Goal: Task Accomplishment & Management: Manage account settings

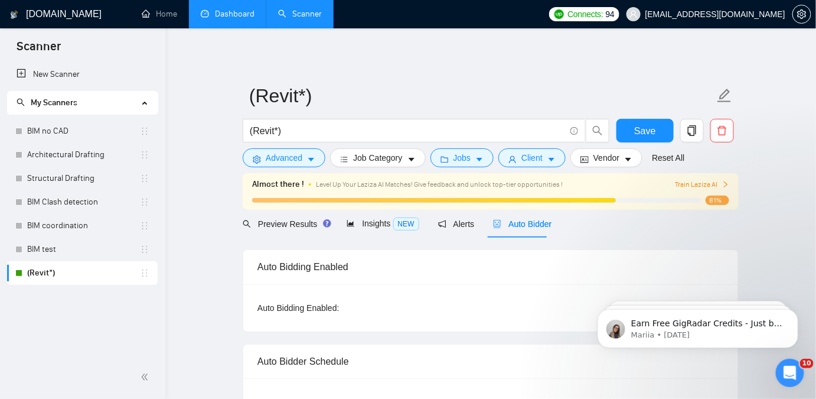
click at [212, 16] on link "Dashboard" at bounding box center [228, 14] width 54 height 10
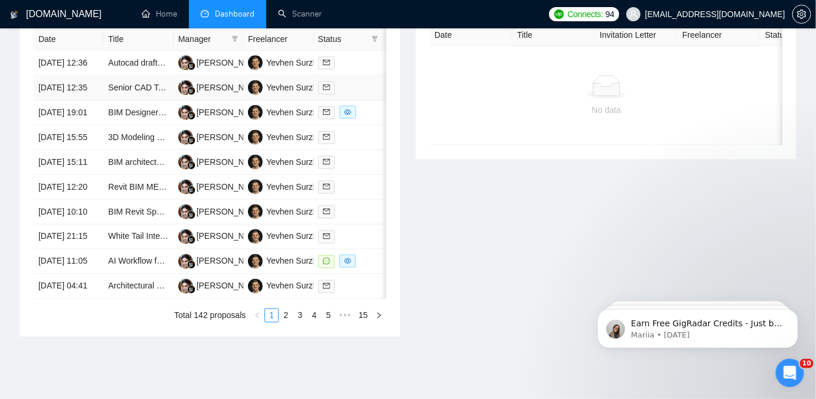
scroll to position [520, 0]
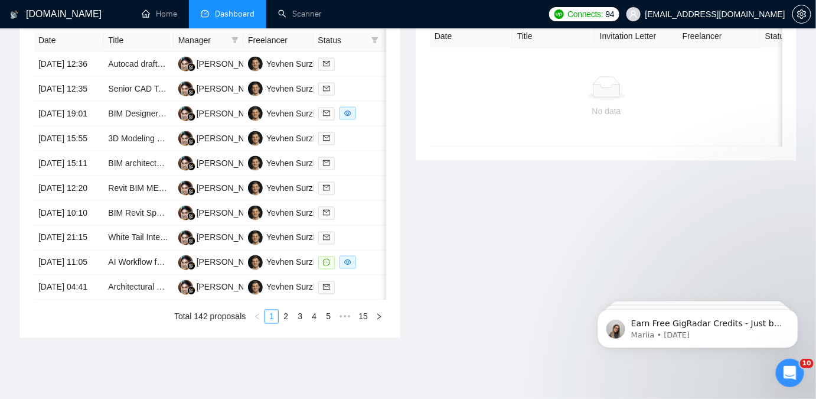
click at [442, 256] on div "Invitations 3 hours ago Date Title Invitation Letter Freelancer Status No data" at bounding box center [606, 157] width 396 height 362
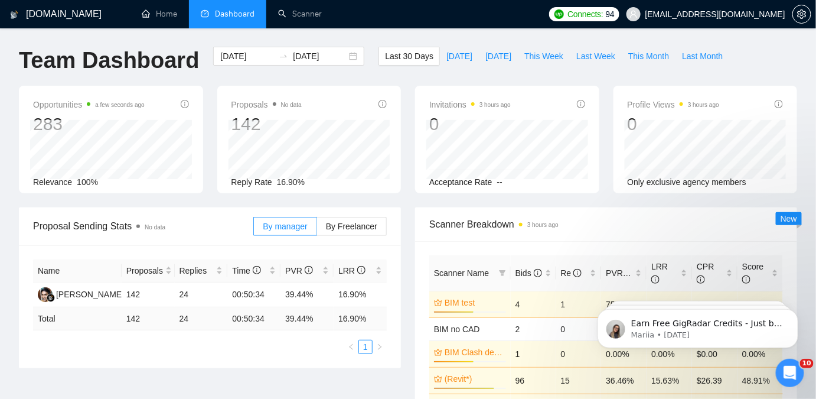
scroll to position [0, 0]
click at [310, 12] on link "Scanner" at bounding box center [300, 14] width 44 height 10
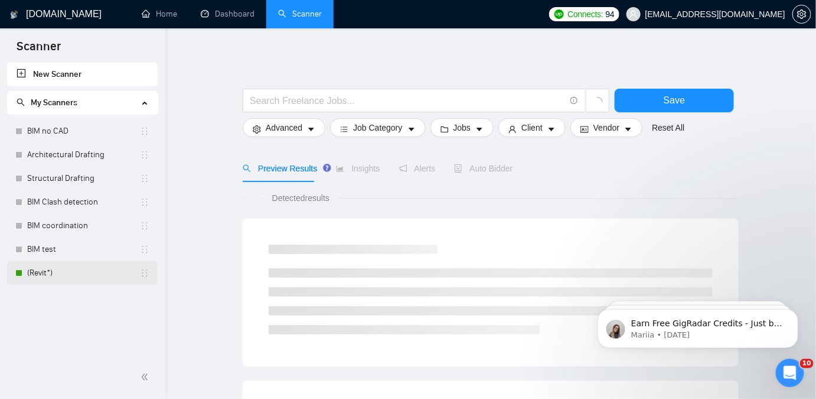
click at [48, 271] on link "(Revit*)" at bounding box center [83, 273] width 113 height 24
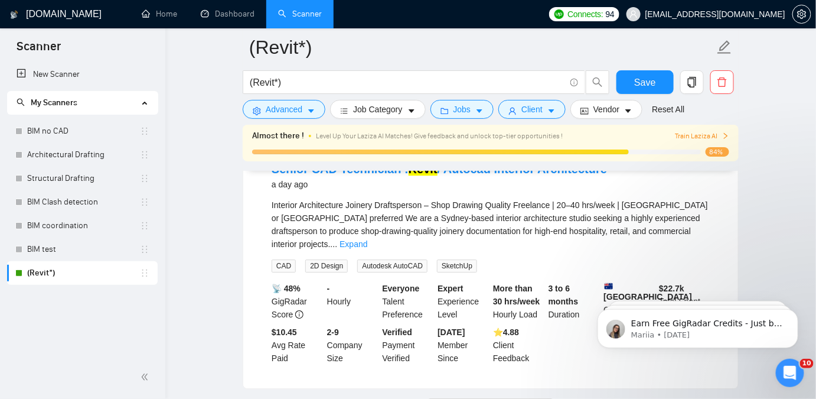
scroll to position [2566, 0]
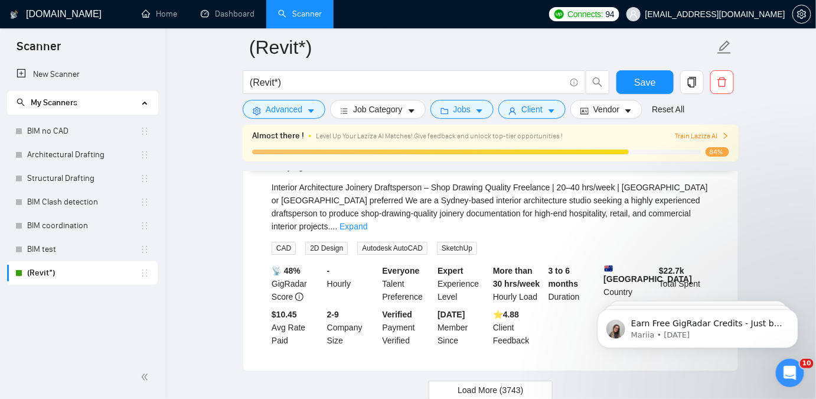
click at [477, 383] on span "Load More (3743)" at bounding box center [491, 389] width 66 height 13
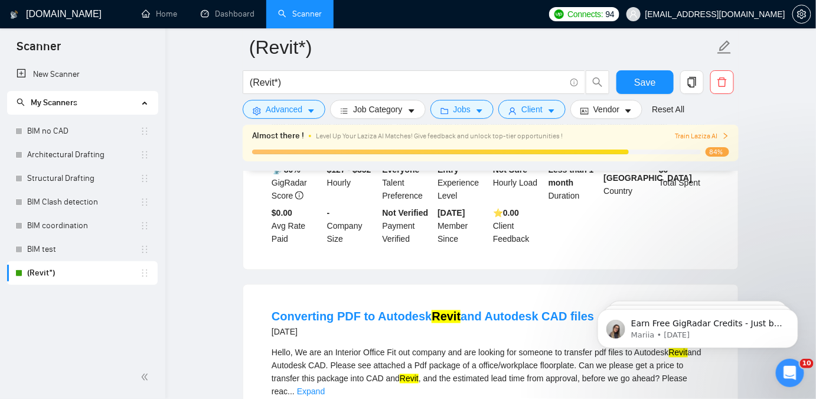
scroll to position [5037, 0]
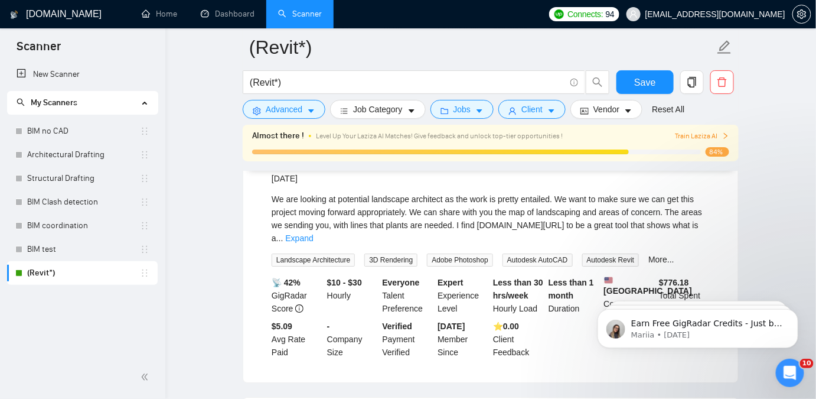
scroll to position [5803, 0]
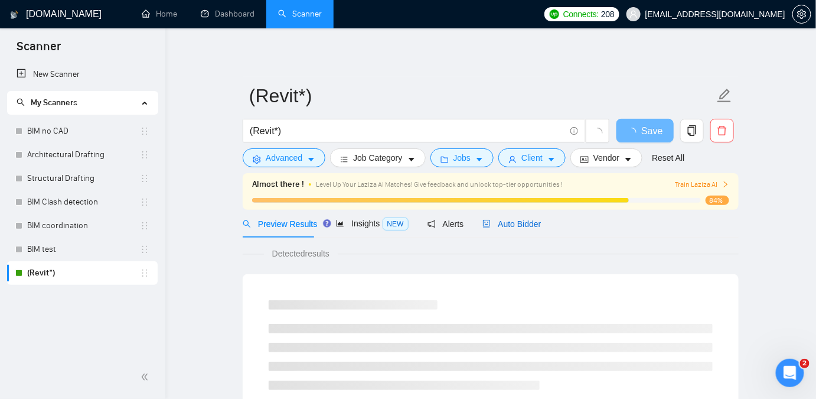
click at [515, 229] on div "Auto Bidder" at bounding box center [512, 223] width 58 height 13
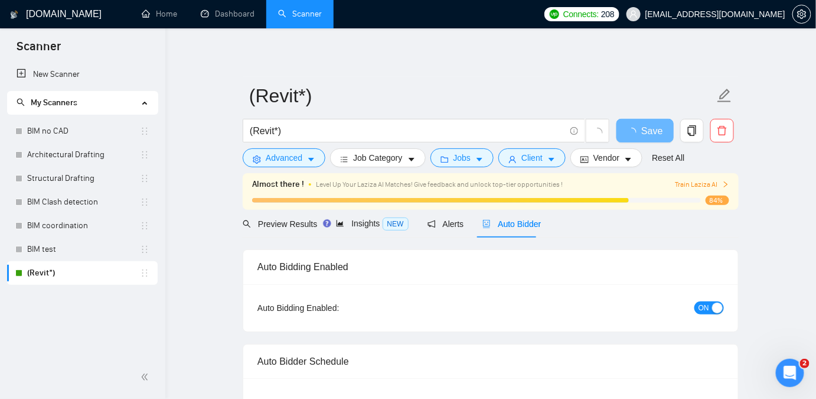
checkbox input "true"
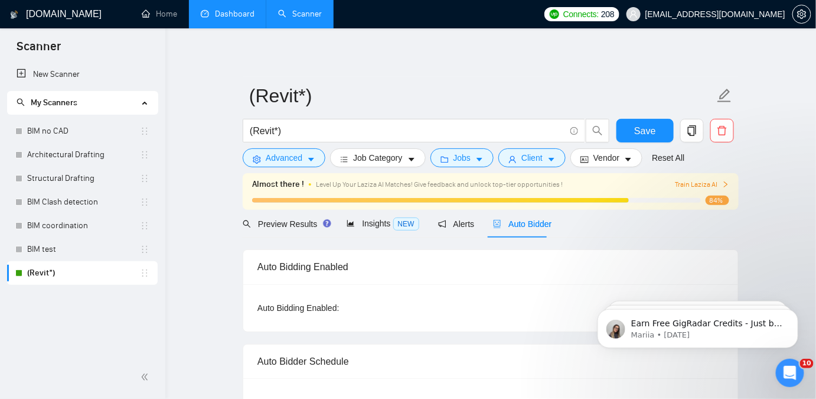
click at [255, 18] on link "Dashboard" at bounding box center [228, 14] width 54 height 10
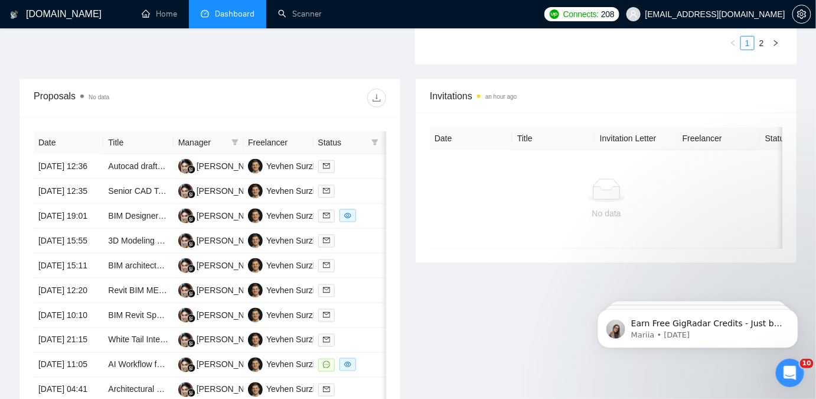
scroll to position [417, 0]
click at [170, 137] on th "Title" at bounding box center [138, 143] width 70 height 23
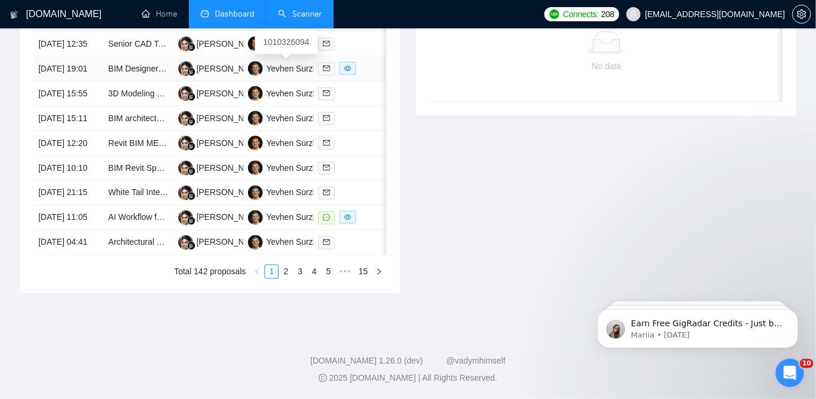
scroll to position [578, 0]
